Goal: Task Accomplishment & Management: Use online tool/utility

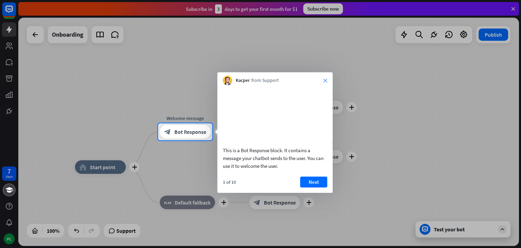
click at [326, 79] on icon "close" at bounding box center [325, 80] width 4 height 4
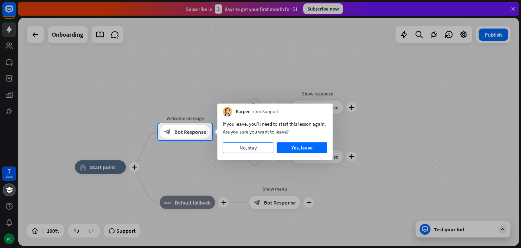
click at [253, 150] on button "No, stay" at bounding box center [248, 147] width 51 height 11
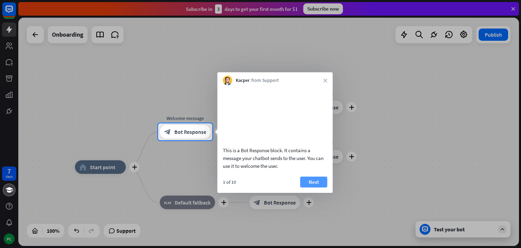
click at [318, 180] on button "Next" at bounding box center [313, 181] width 27 height 11
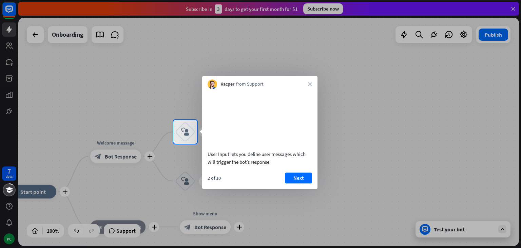
click at [312, 85] on div "Kacper from Support close" at bounding box center [259, 82] width 115 height 13
click at [309, 82] on icon "close" at bounding box center [310, 84] width 4 height 4
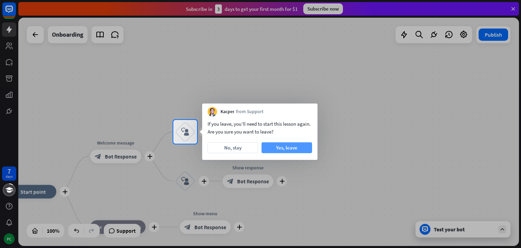
click at [284, 146] on button "Yes, leave" at bounding box center [287, 147] width 51 height 11
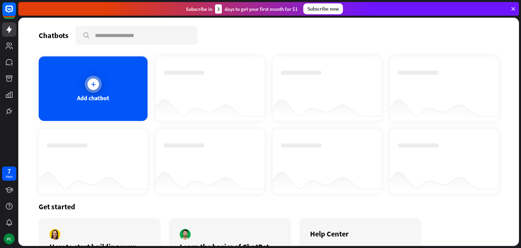
click at [138, 102] on div "Add chatbot" at bounding box center [93, 88] width 109 height 64
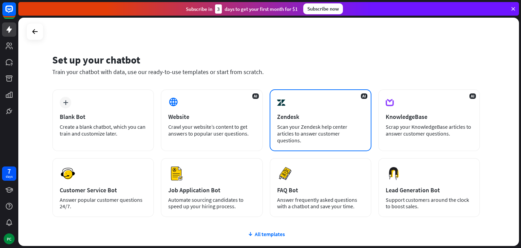
click at [335, 118] on div "Zendesk" at bounding box center [320, 117] width 87 height 8
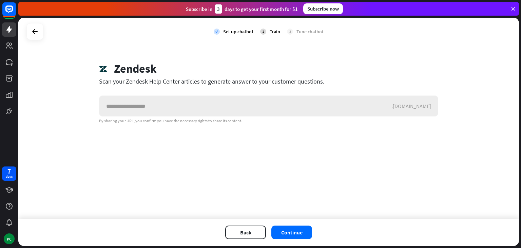
click at [232, 103] on input "text" at bounding box center [245, 106] width 292 height 20
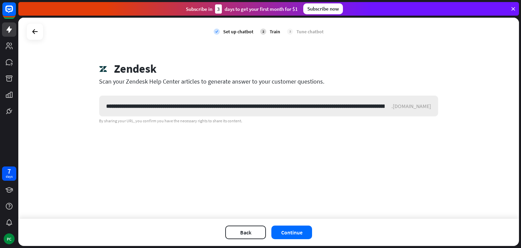
scroll to position [0, 444]
type input "**********"
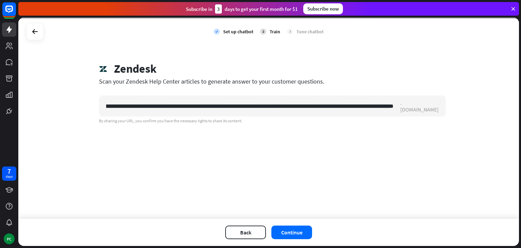
scroll to position [0, 0]
